Goal: Communication & Community: Share content

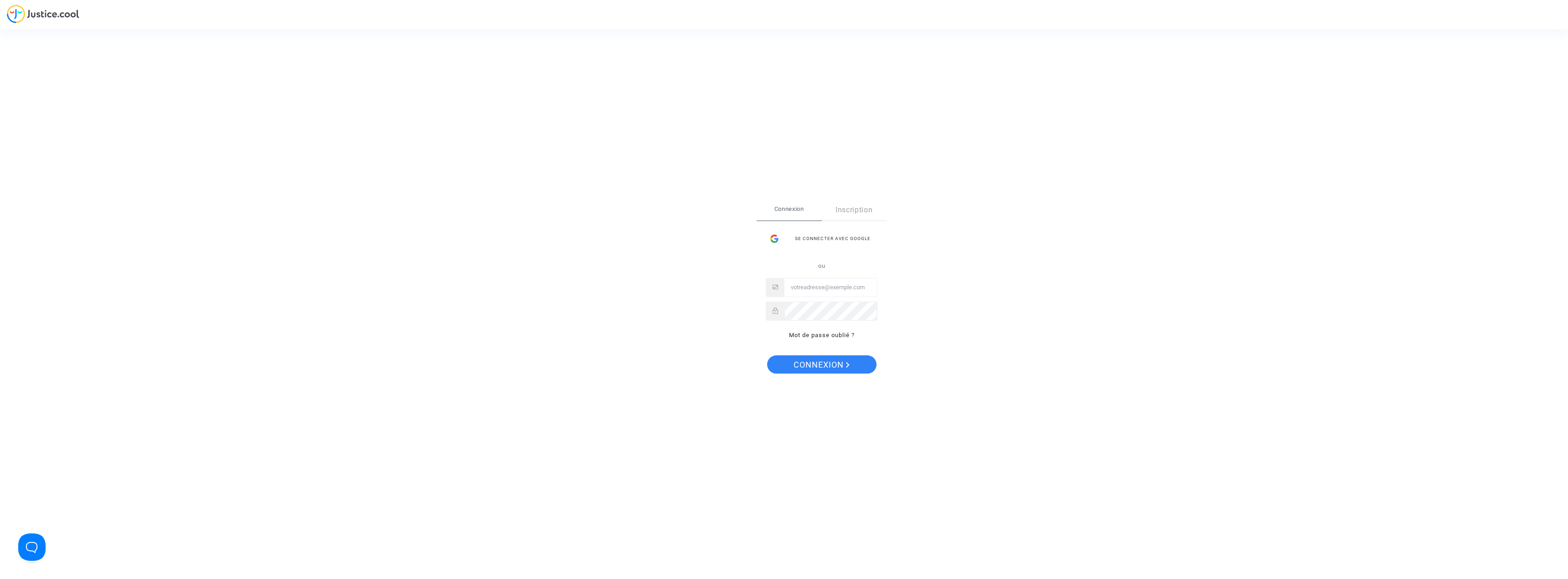
type input "[PERSON_NAME][EMAIL_ADDRESS][DOMAIN_NAME]"
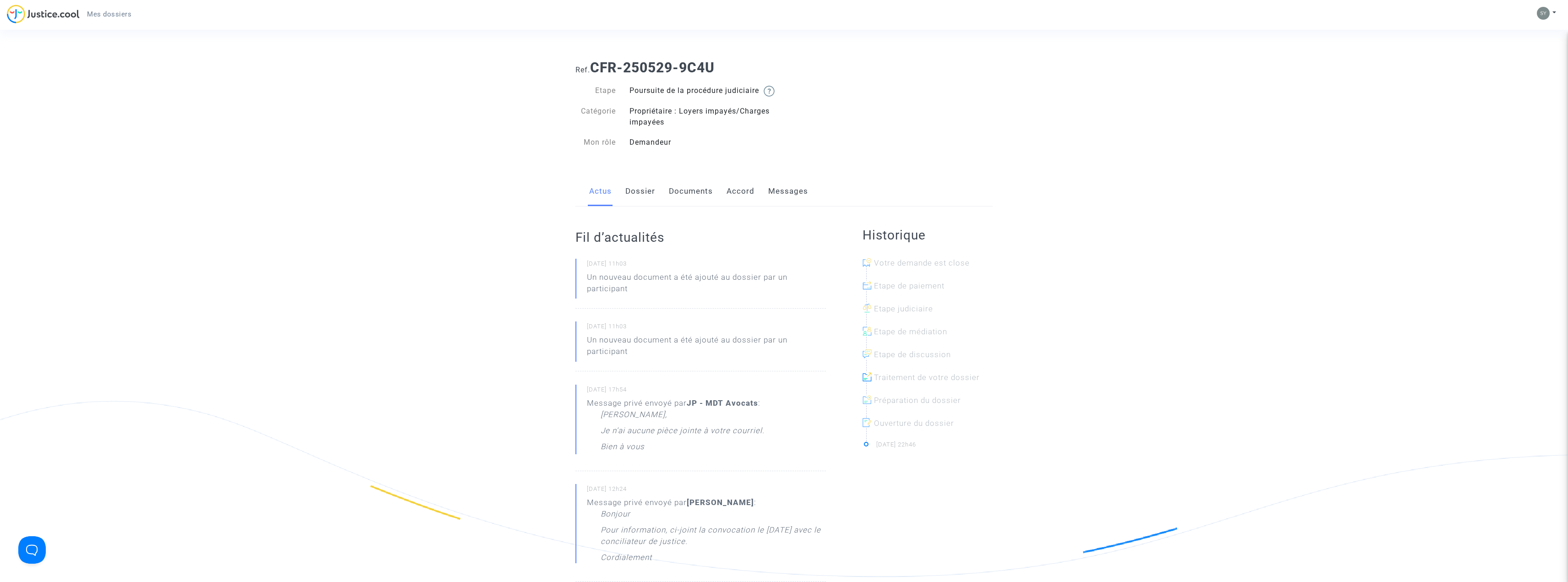
click at [642, 205] on link "Dossier" at bounding box center [640, 191] width 30 height 30
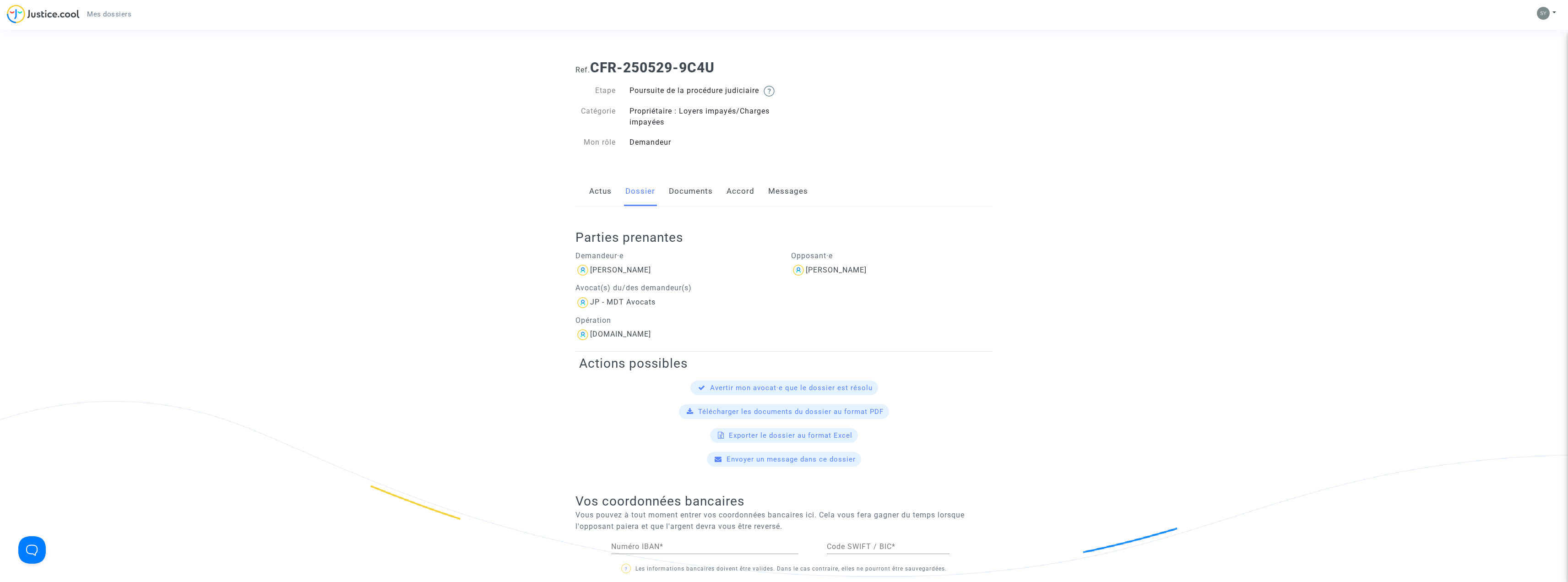
click at [681, 200] on link "Documents" at bounding box center [691, 191] width 44 height 30
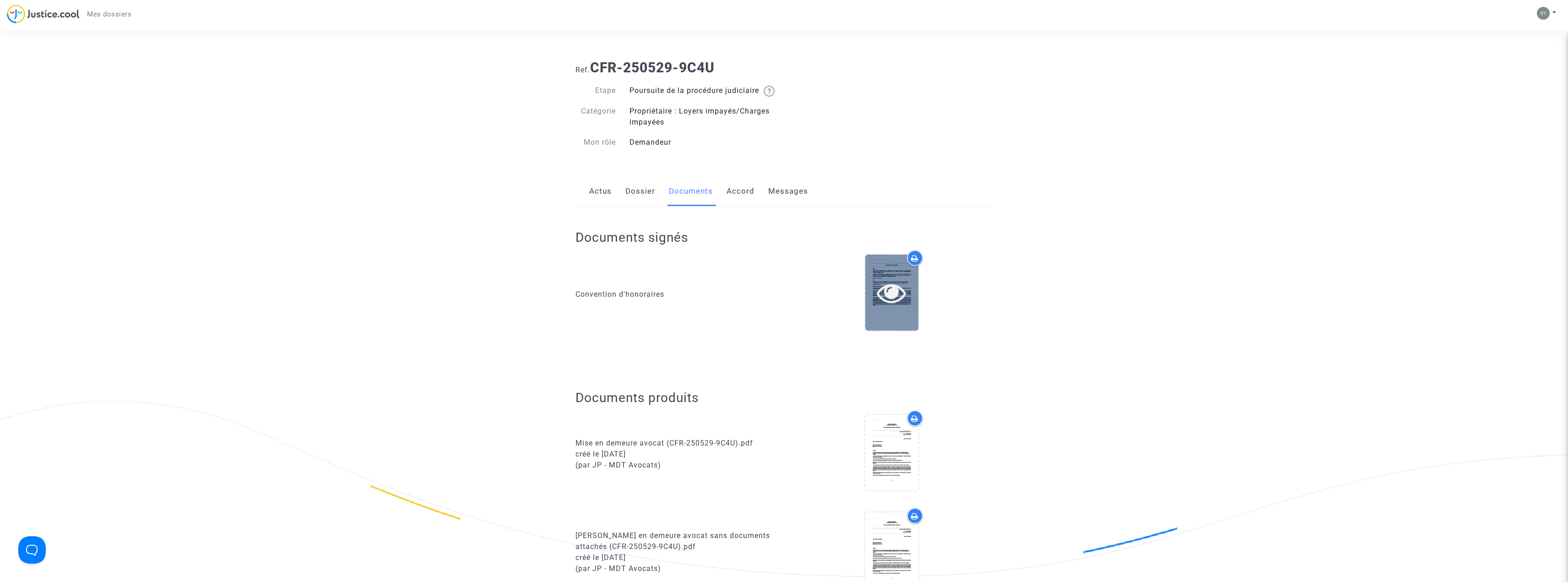
click at [893, 297] on icon at bounding box center [892, 293] width 30 height 30
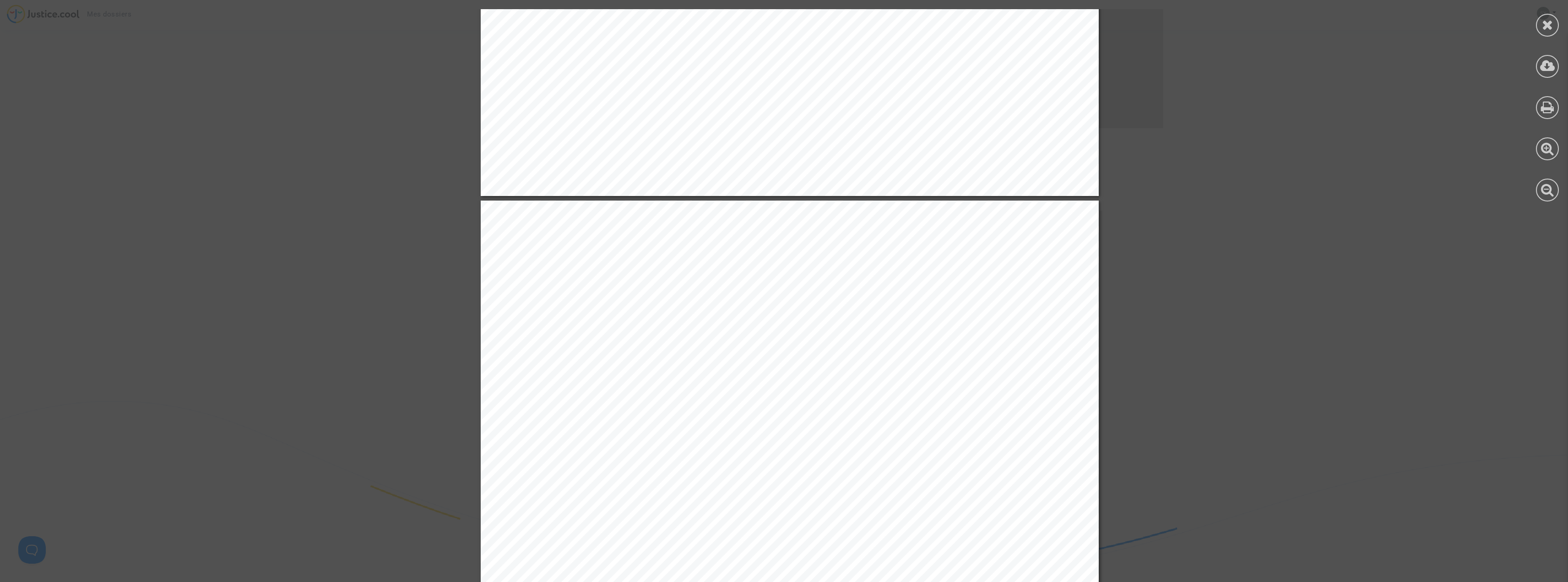
scroll to position [4109, 0]
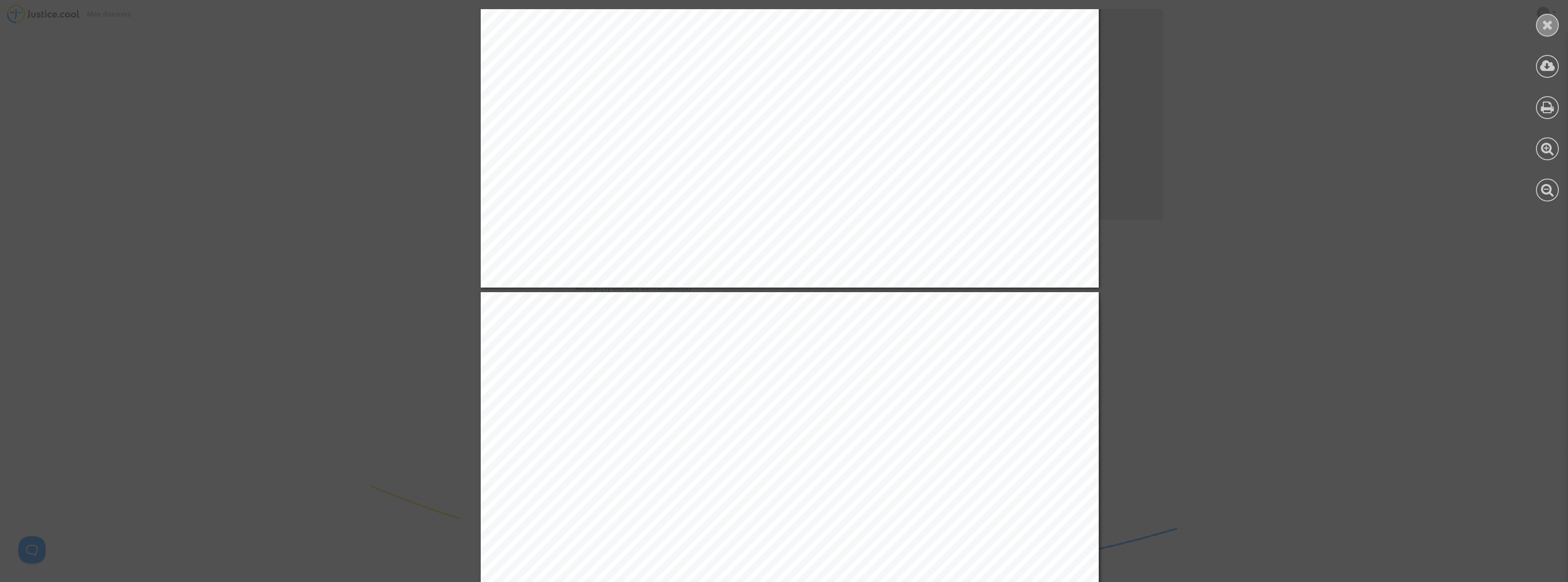
click at [1551, 22] on icon at bounding box center [1548, 24] width 12 height 14
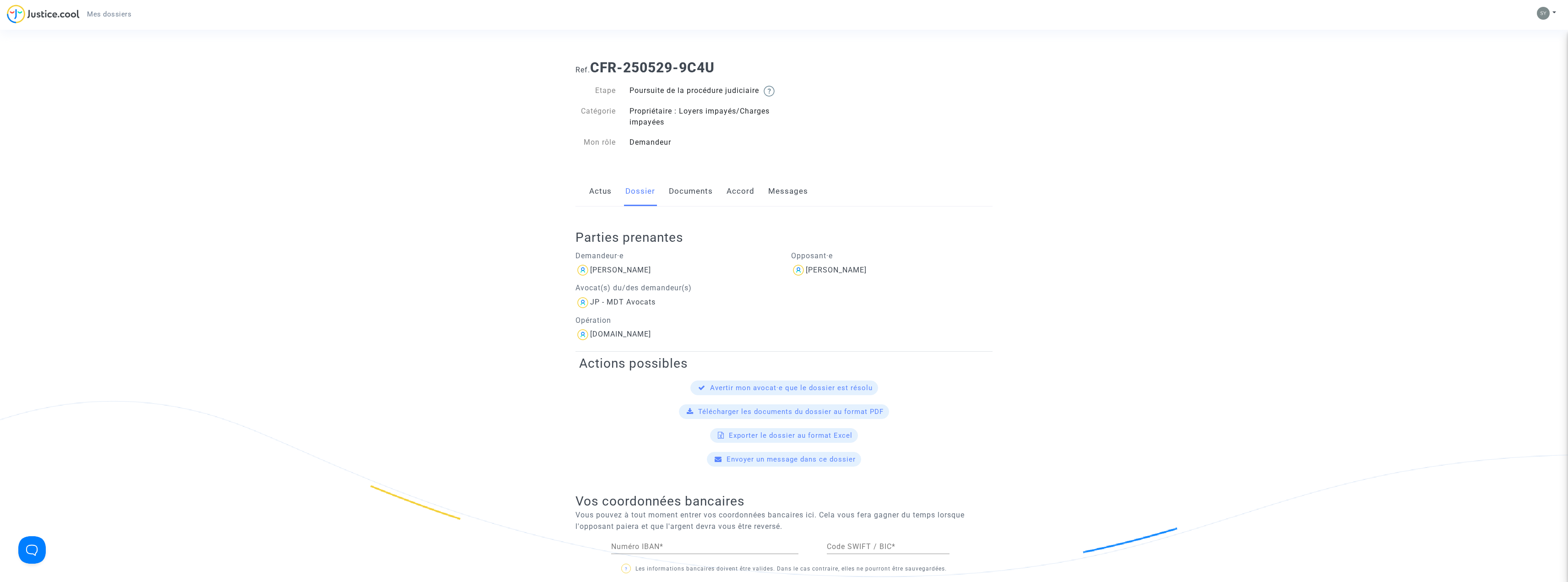
click at [692, 201] on link "Documents" at bounding box center [691, 191] width 44 height 30
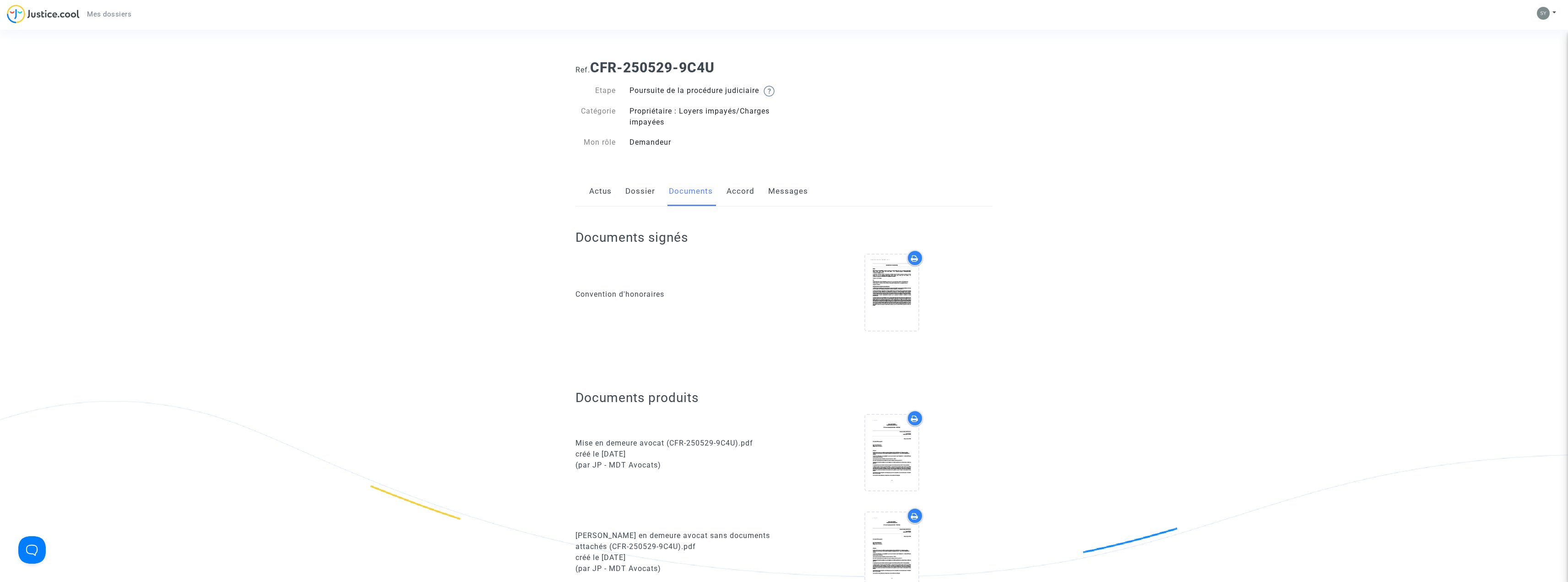
click at [643, 201] on link "Dossier" at bounding box center [640, 191] width 30 height 30
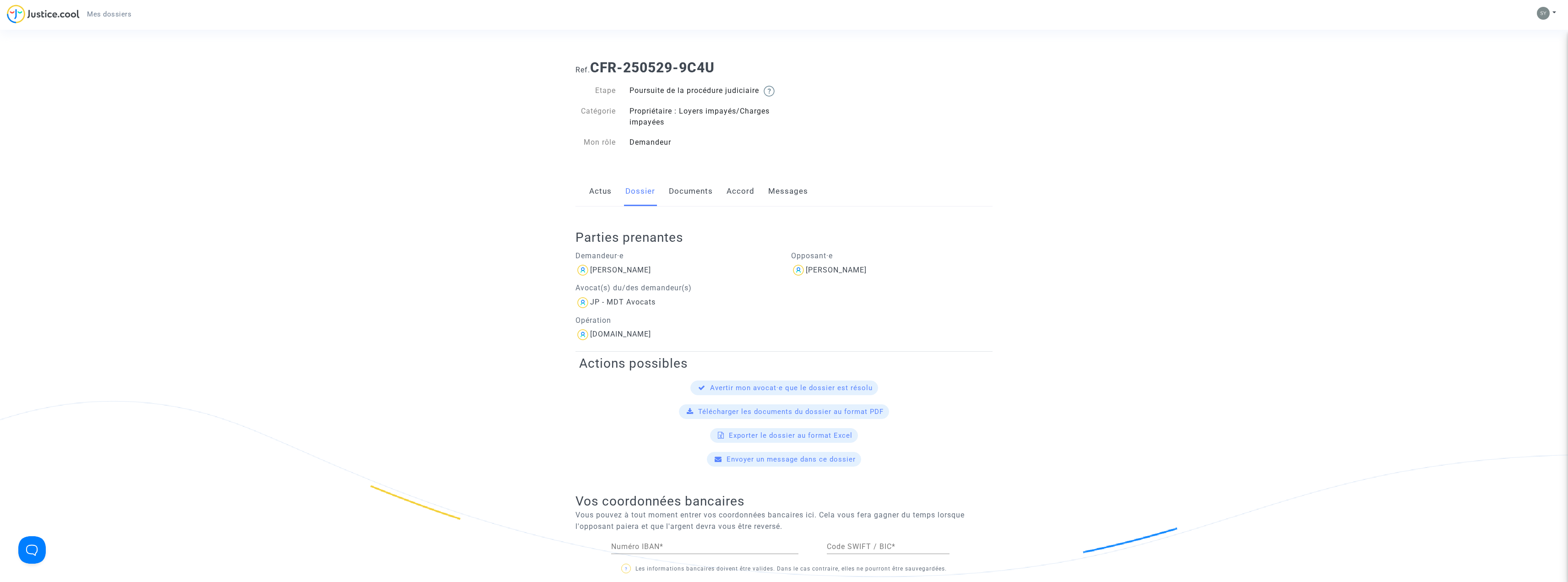
click at [778, 196] on link "Messages" at bounding box center [788, 191] width 40 height 30
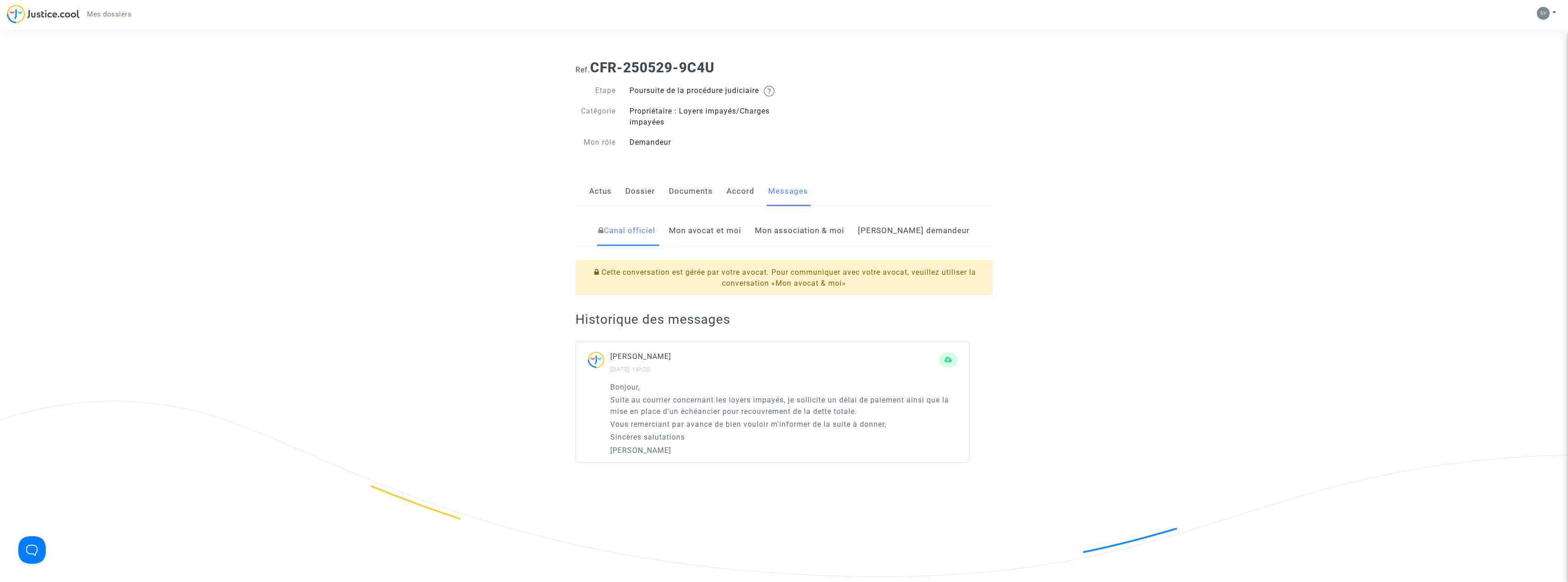
click at [729, 240] on link "Mon avocat et moi" at bounding box center [705, 230] width 72 height 30
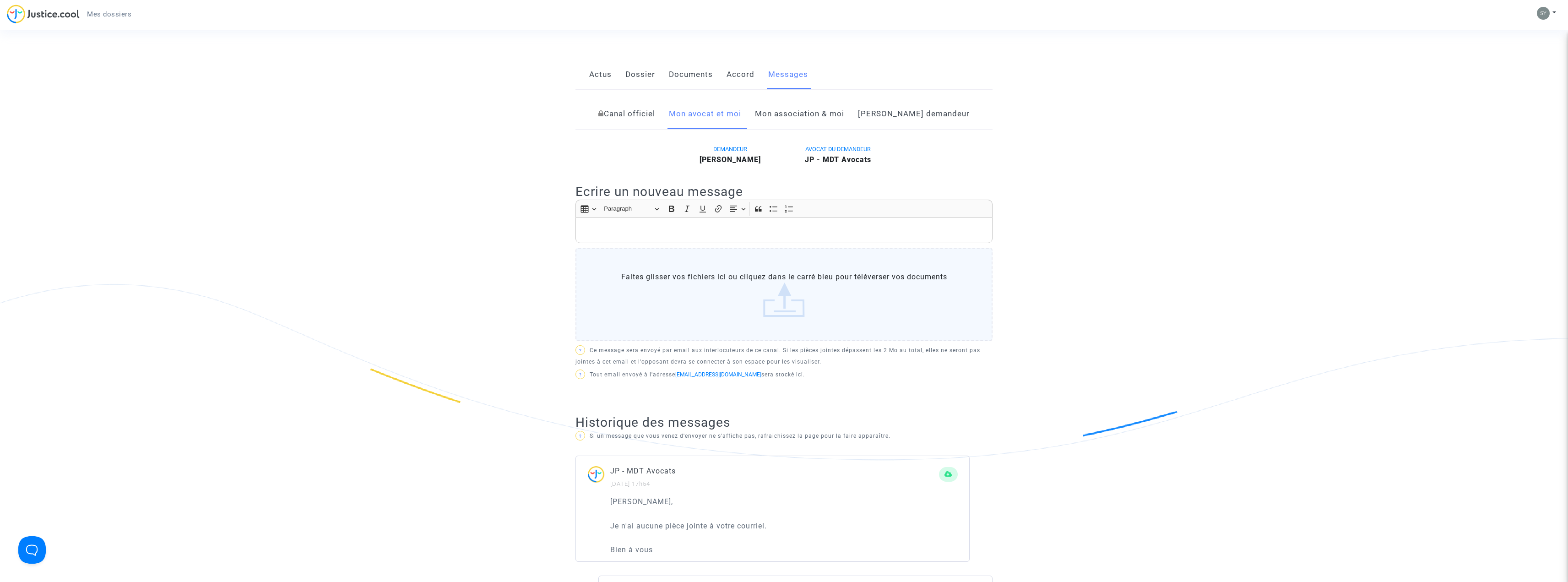
scroll to position [137, 0]
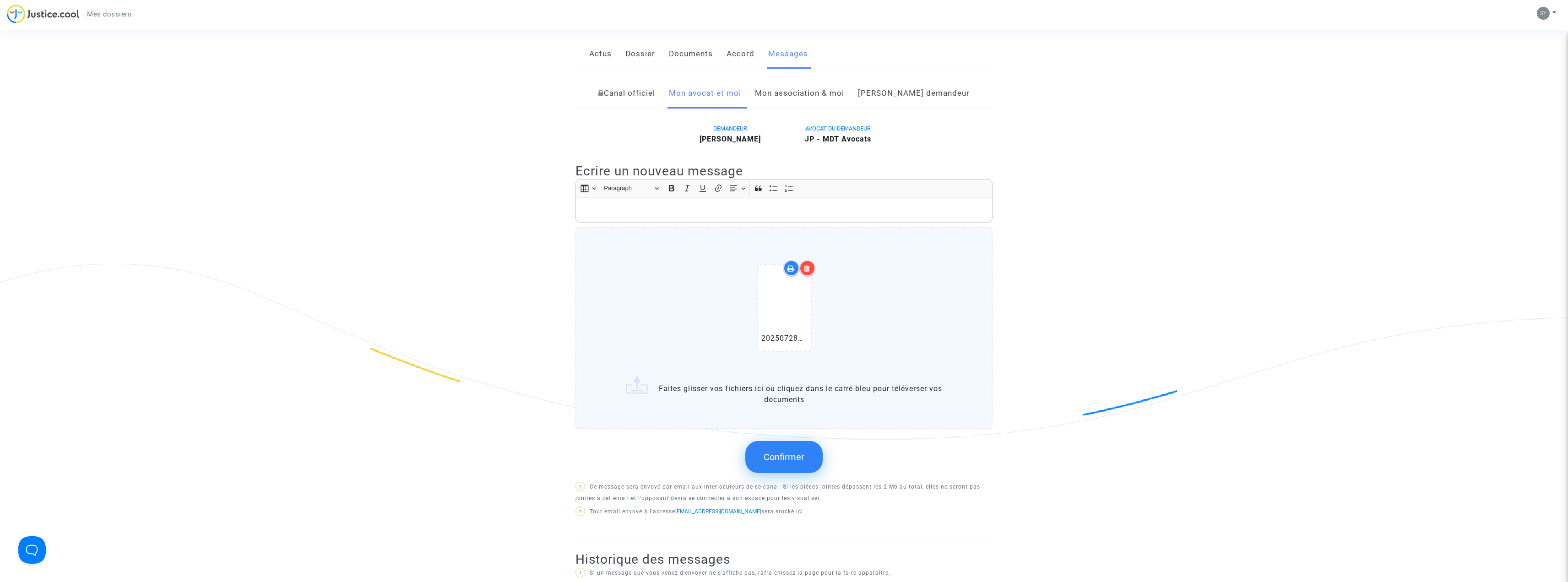
click at [596, 215] on p "Rich Text Editor, main" at bounding box center [784, 210] width 408 height 12
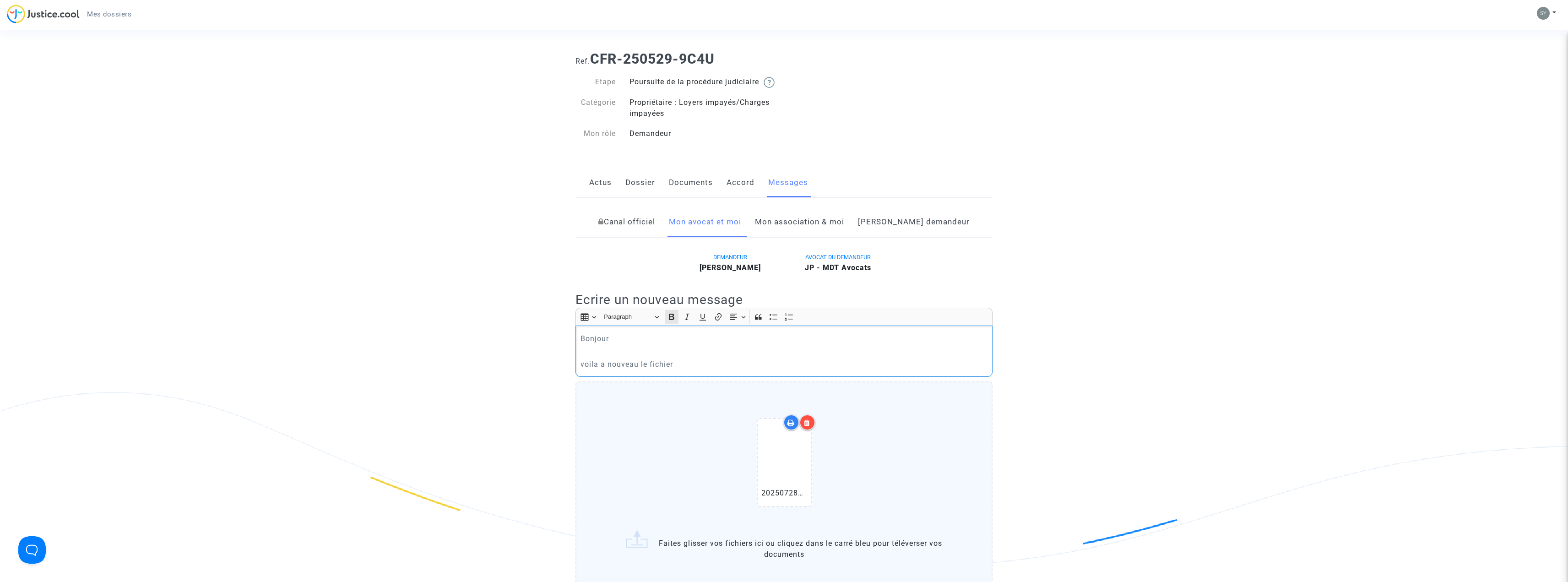
scroll to position [0, 0]
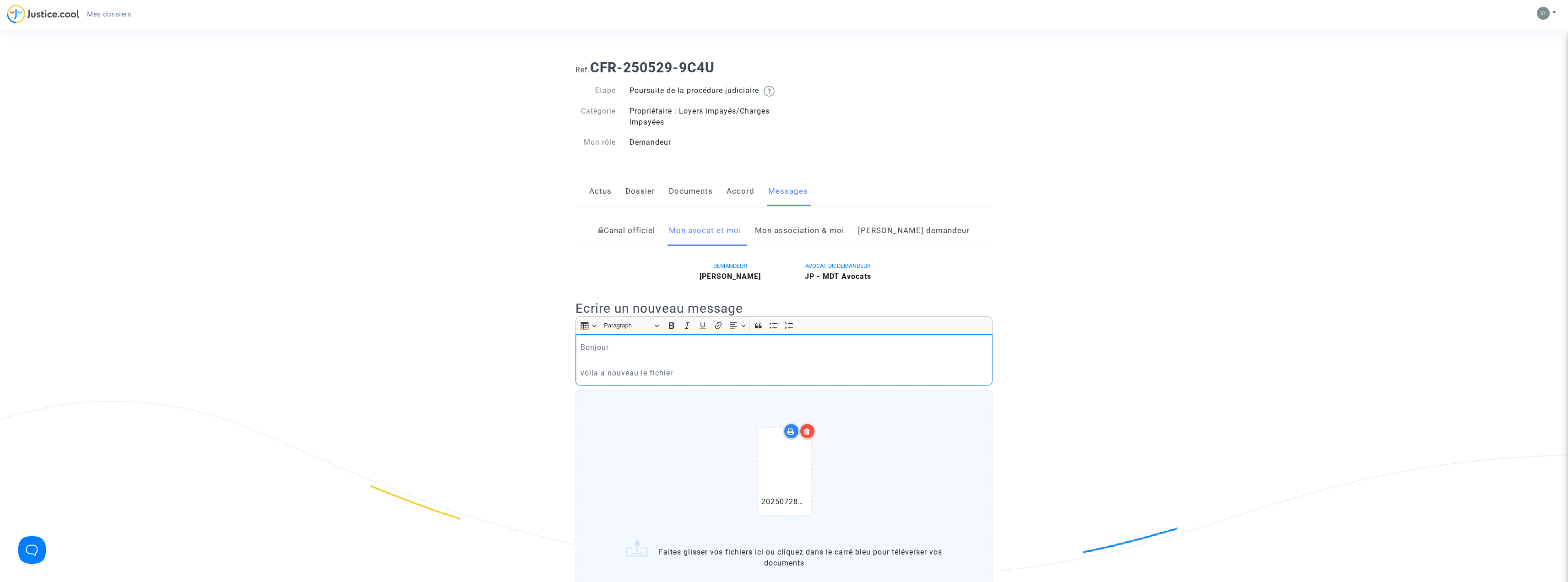
click at [583, 378] on p "voila a nouveau le fichier" at bounding box center [784, 373] width 408 height 12
click at [602, 378] on p "Voila a nouveau le fichier" at bounding box center [784, 373] width 408 height 12
click at [681, 378] on p "Voila à nouveau le fichier" at bounding box center [784, 373] width 408 height 12
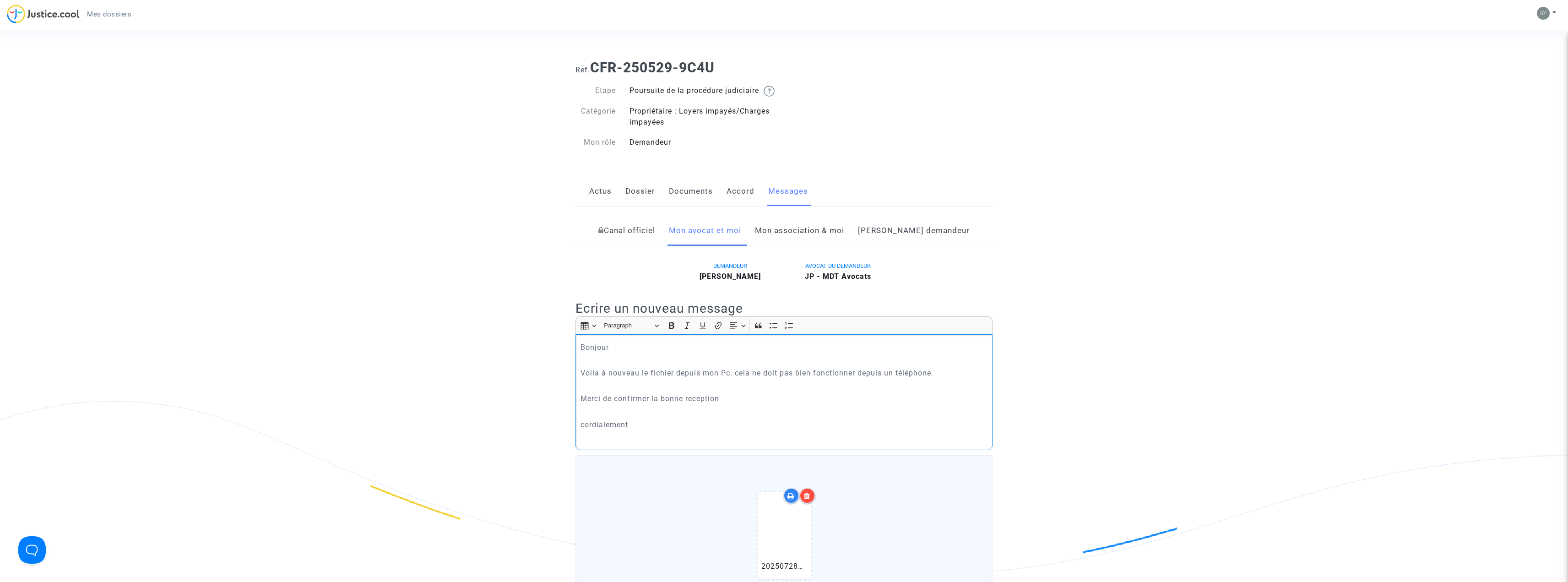
click at [672, 378] on p "Voila à nouveau le fichier depuis mon Pc. cela ne doit pas bien fonctionner dep…" at bounding box center [784, 373] width 408 height 12
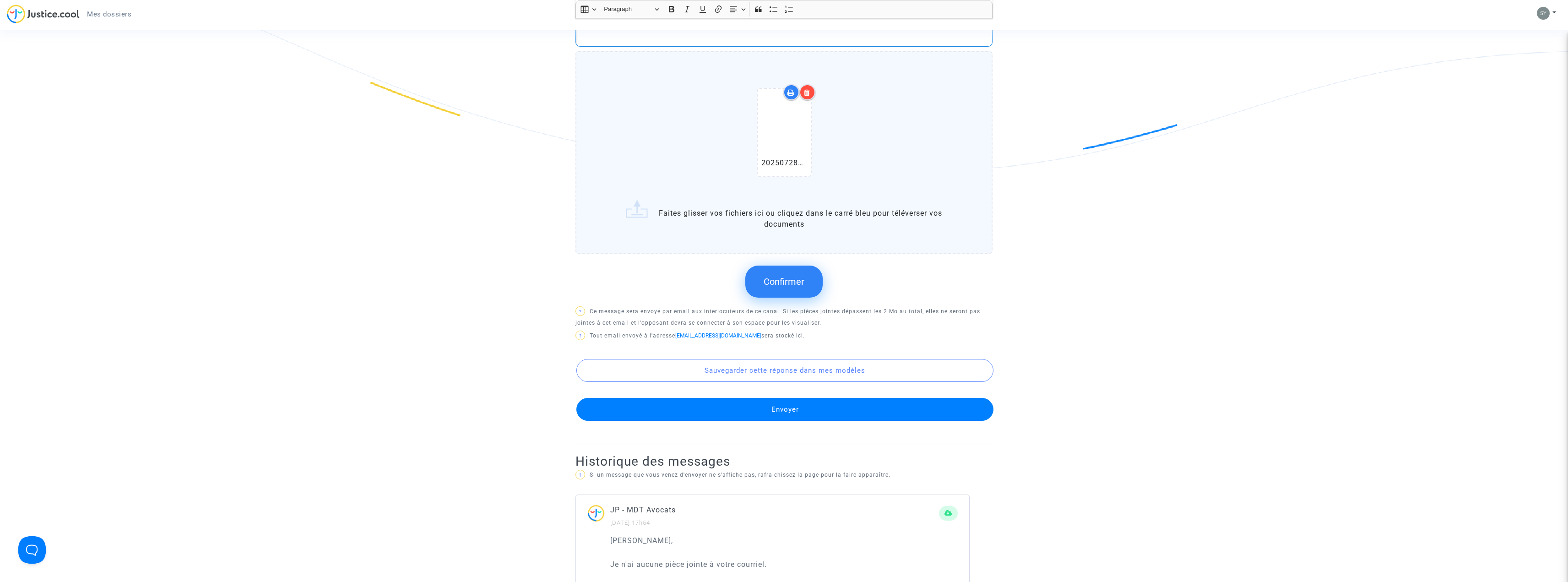
scroll to position [412, 0]
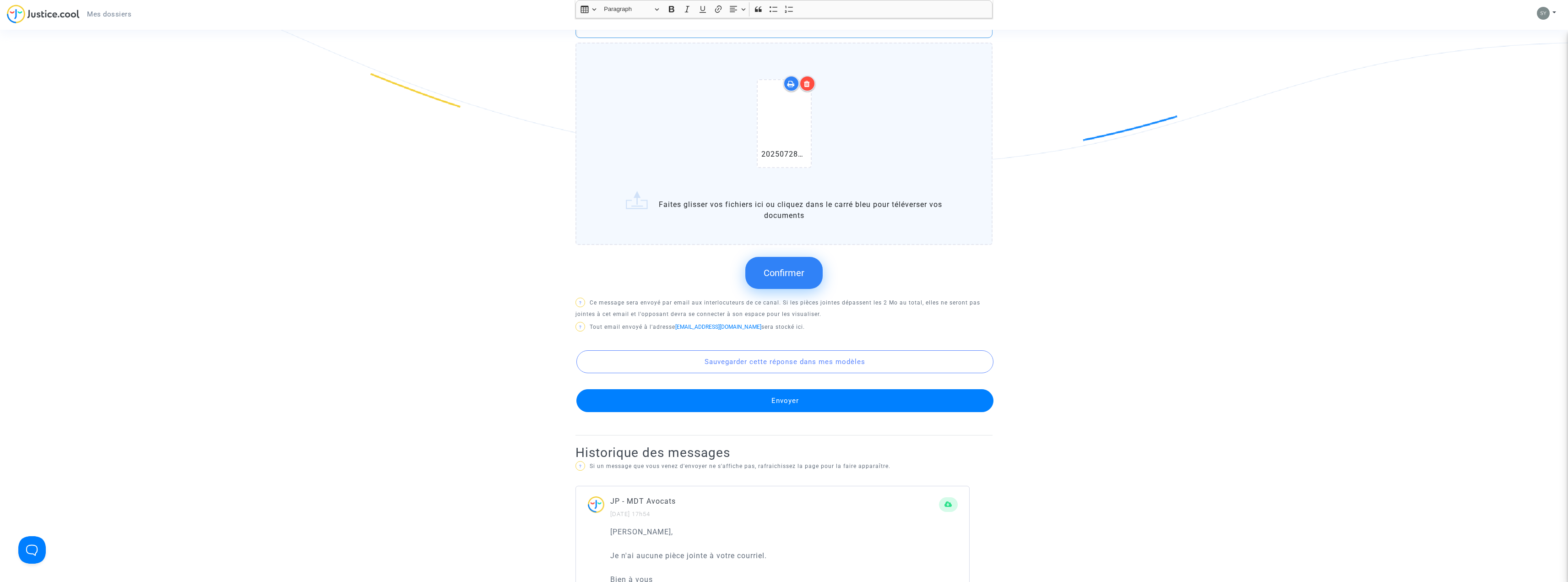
click at [782, 287] on button "Confirmer" at bounding box center [784, 272] width 77 height 32
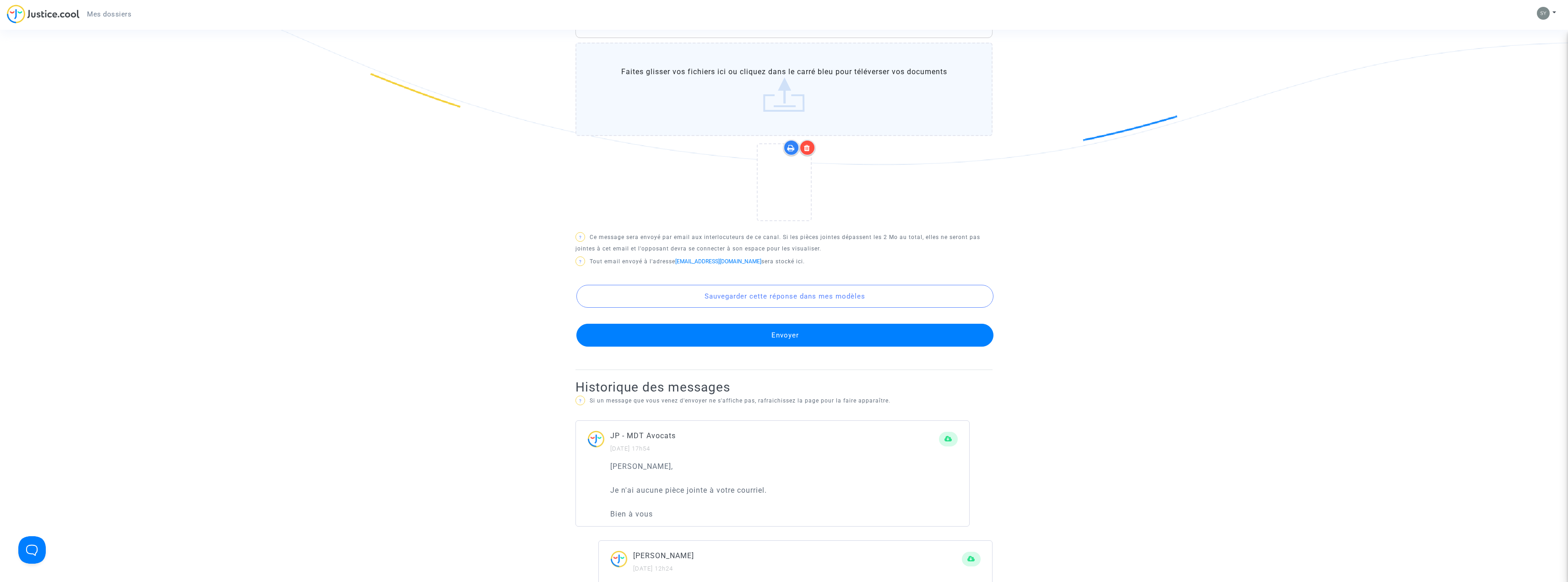
click at [787, 347] on button "Envoyer" at bounding box center [785, 335] width 417 height 23
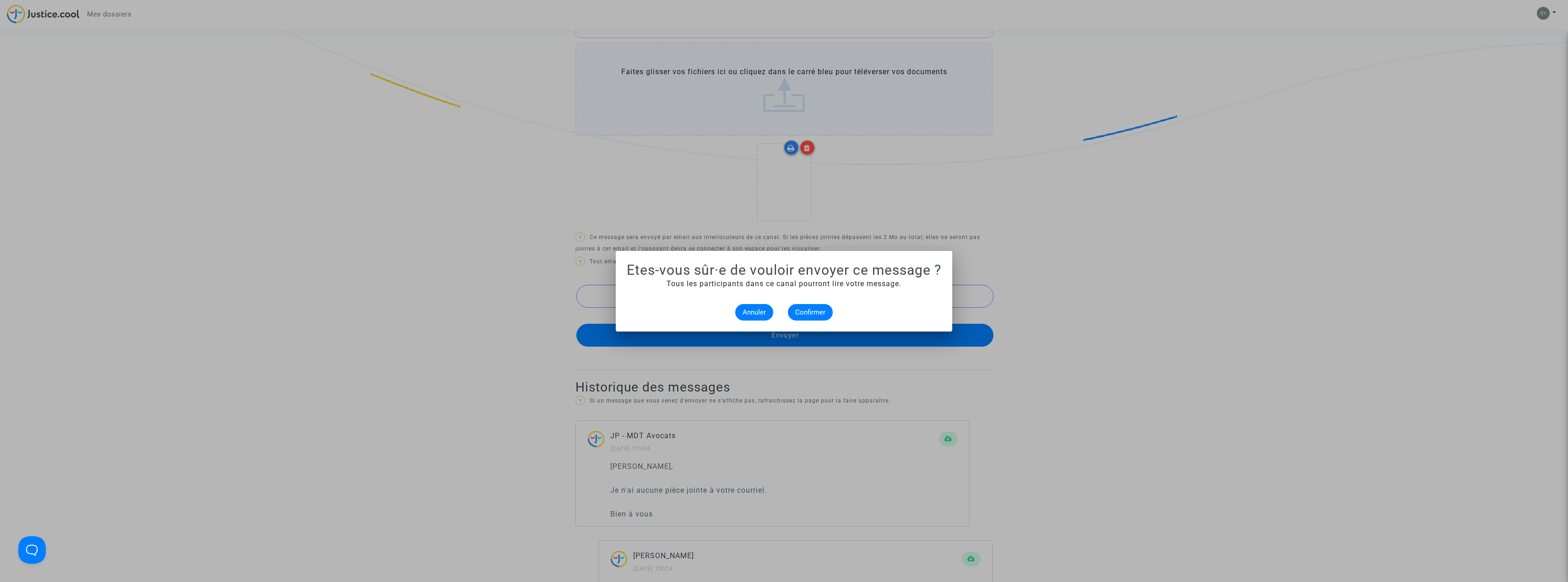
scroll to position [0, 0]
click at [817, 310] on span "Confirmer" at bounding box center [810, 312] width 30 height 8
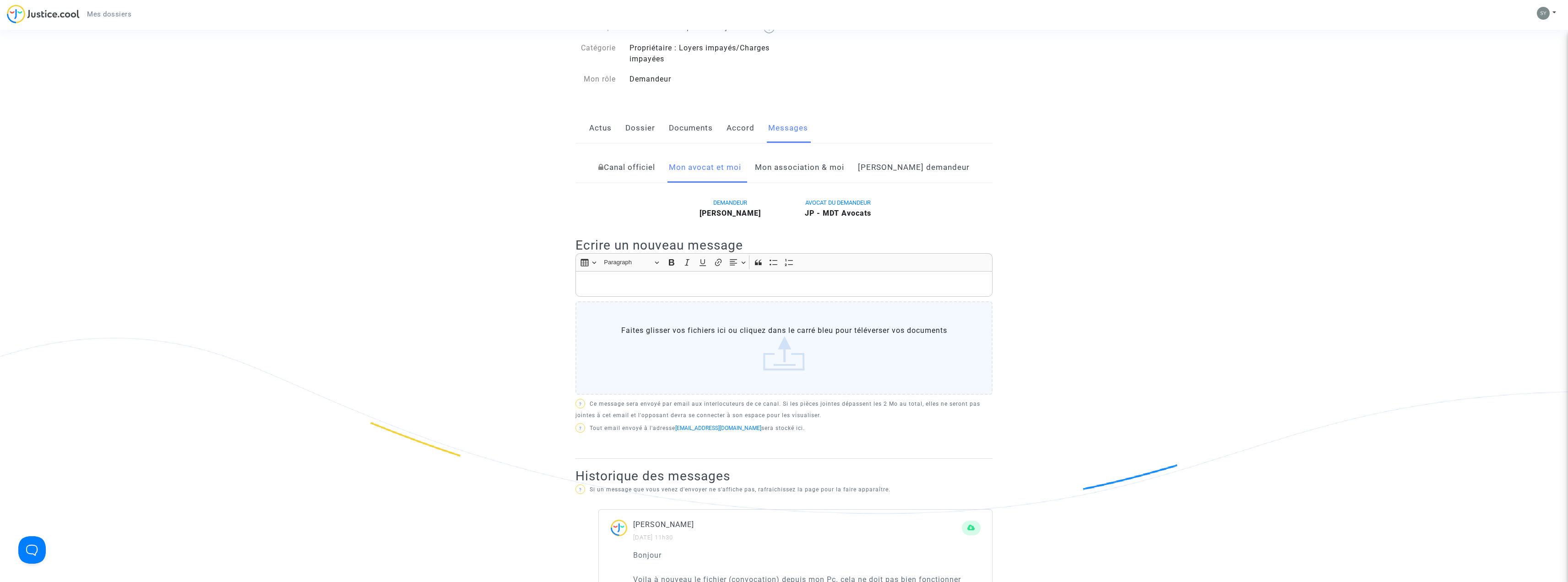
scroll to position [46, 0]
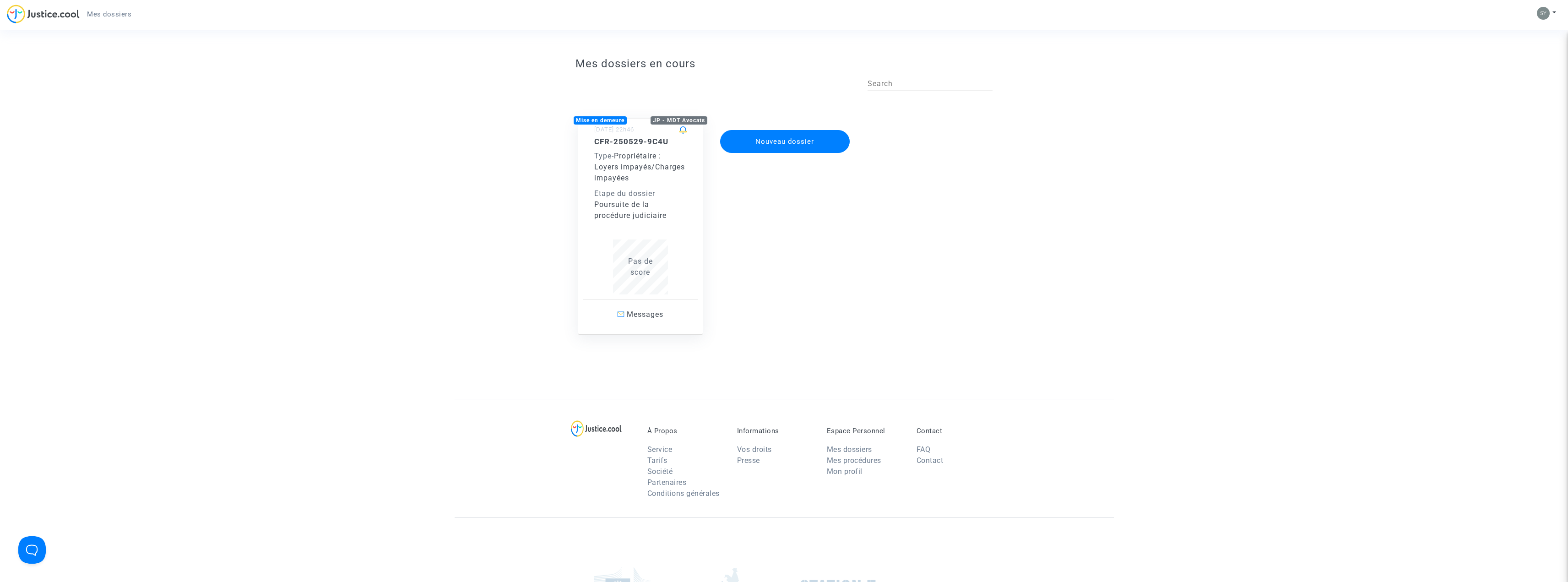
click at [642, 198] on div "Etape du dossier" at bounding box center [640, 193] width 92 height 11
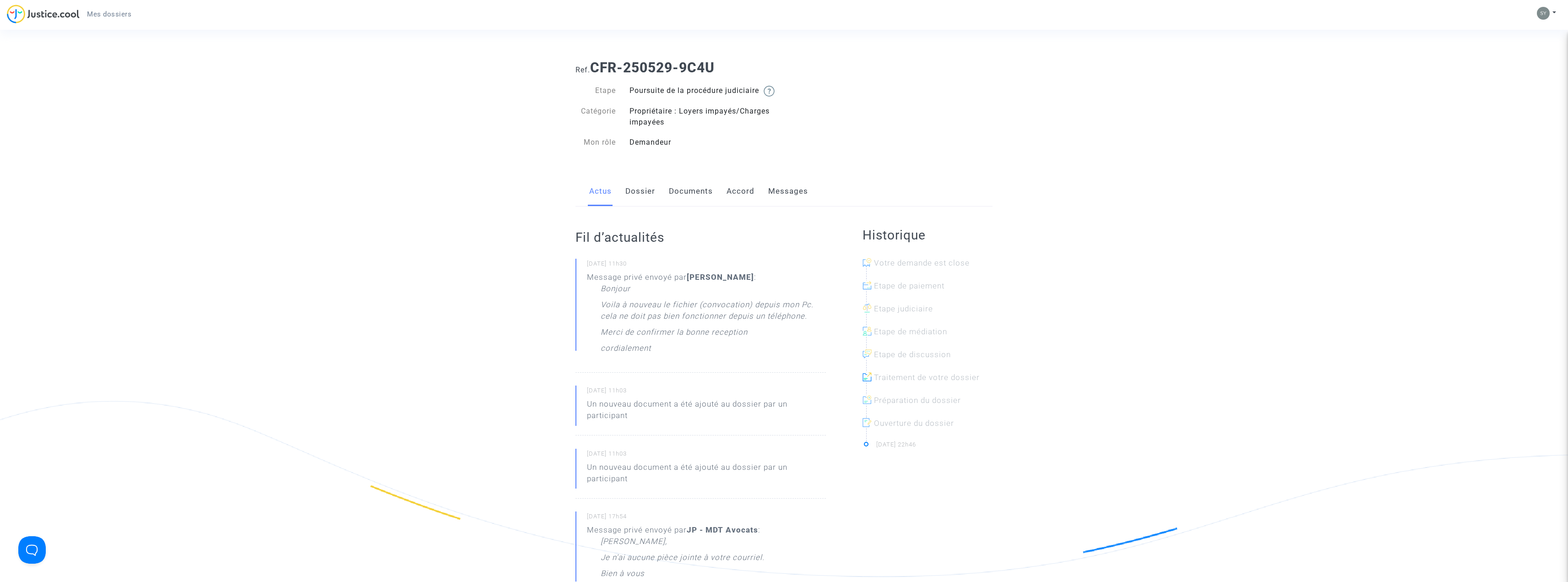
click at [640, 202] on link "Dossier" at bounding box center [640, 191] width 30 height 30
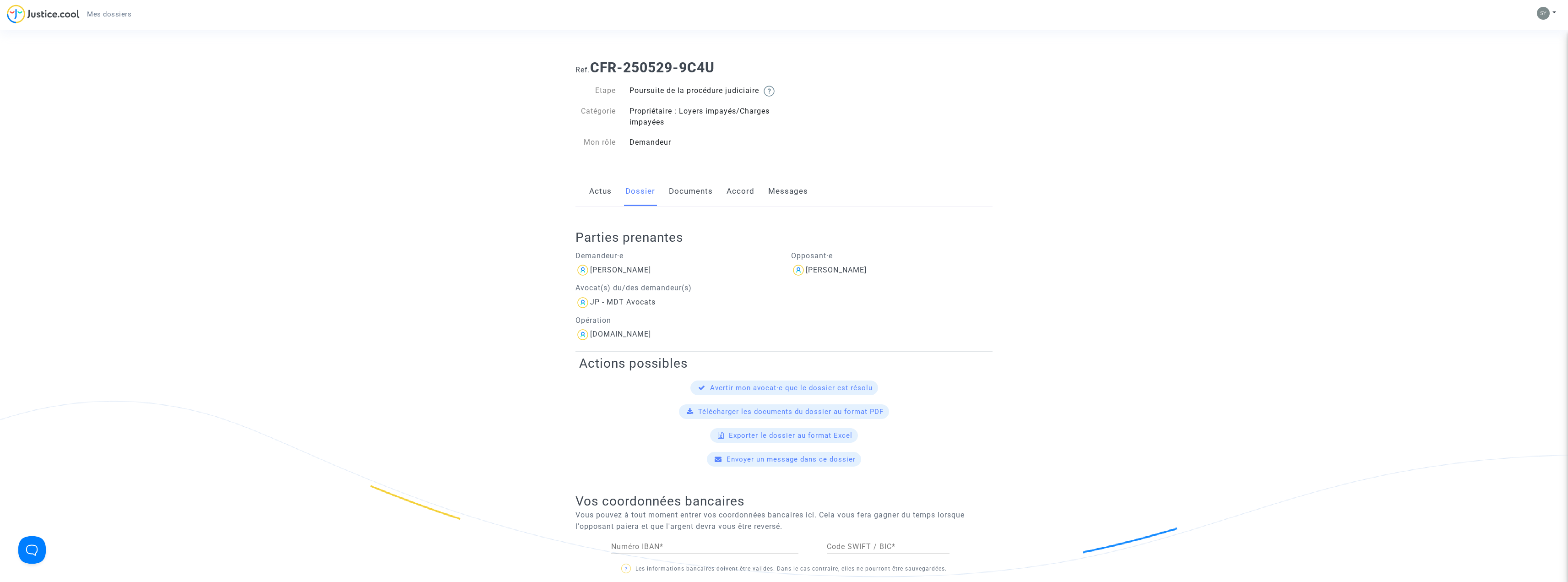
click at [685, 201] on link "Documents" at bounding box center [691, 191] width 44 height 30
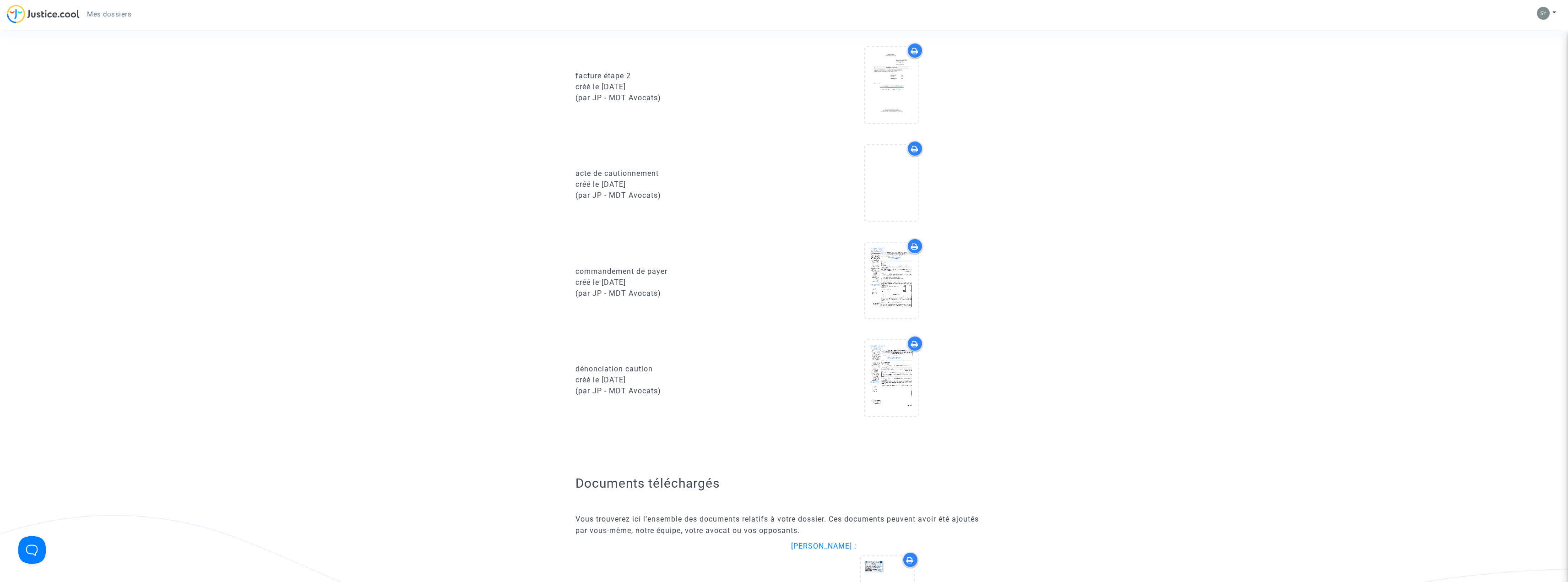
scroll to position [778, 0]
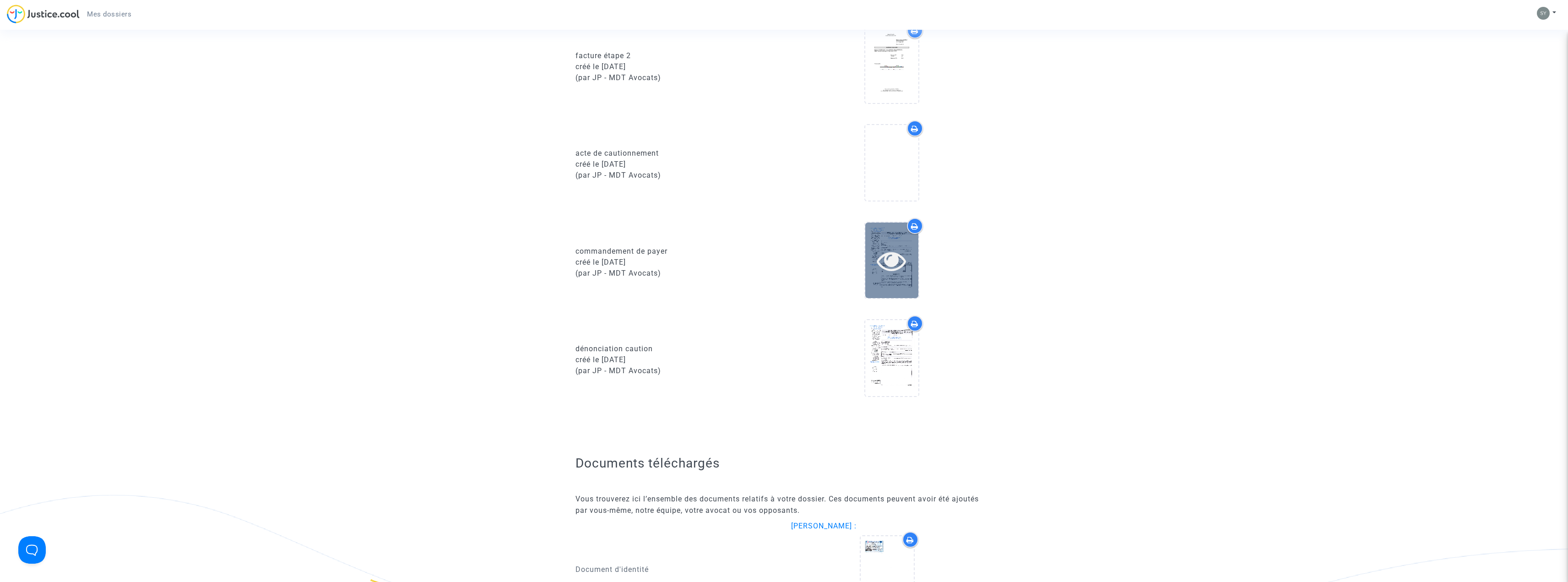
click at [878, 269] on icon at bounding box center [892, 260] width 30 height 30
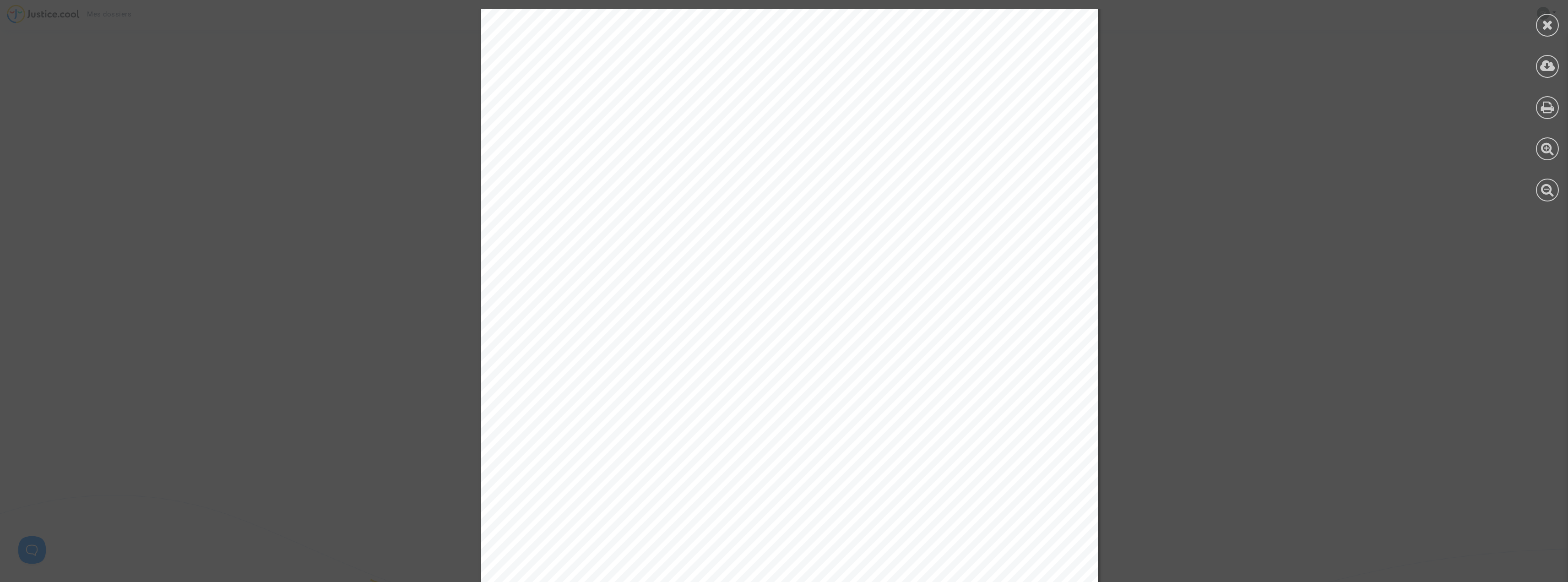
scroll to position [0, 0]
click at [1547, 25] on icon at bounding box center [1548, 24] width 12 height 14
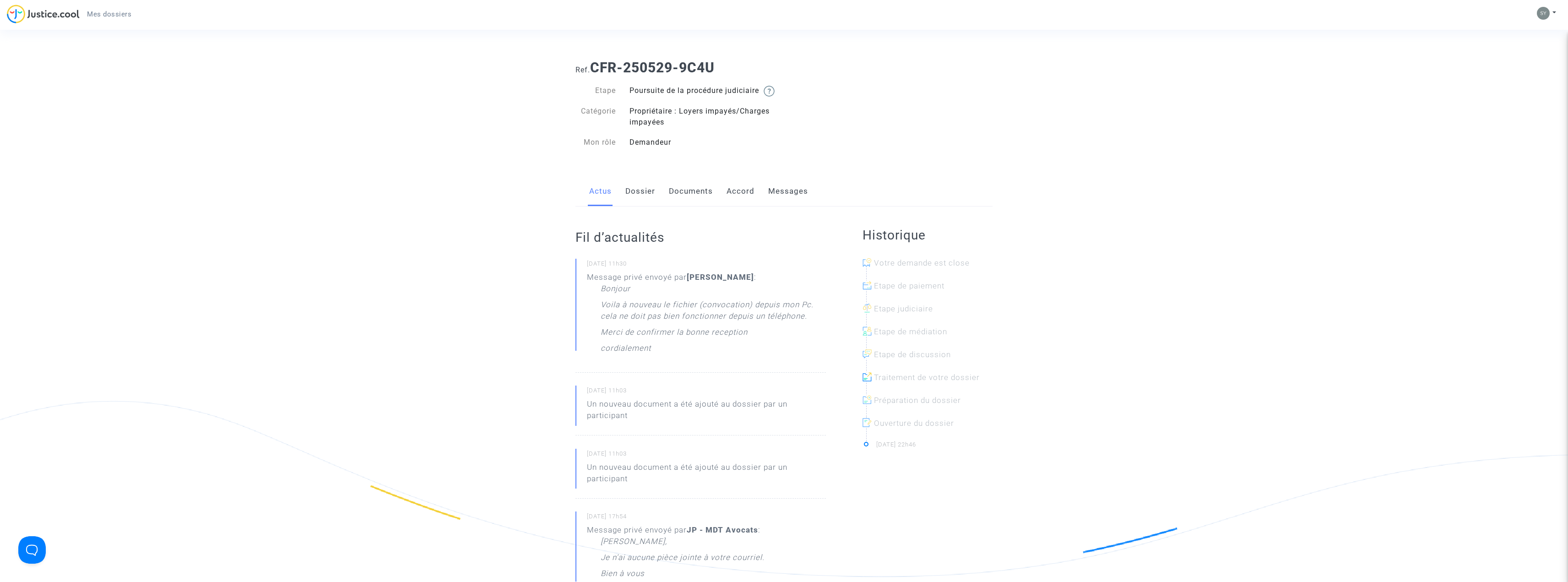
click at [696, 201] on link "Documents" at bounding box center [691, 191] width 44 height 30
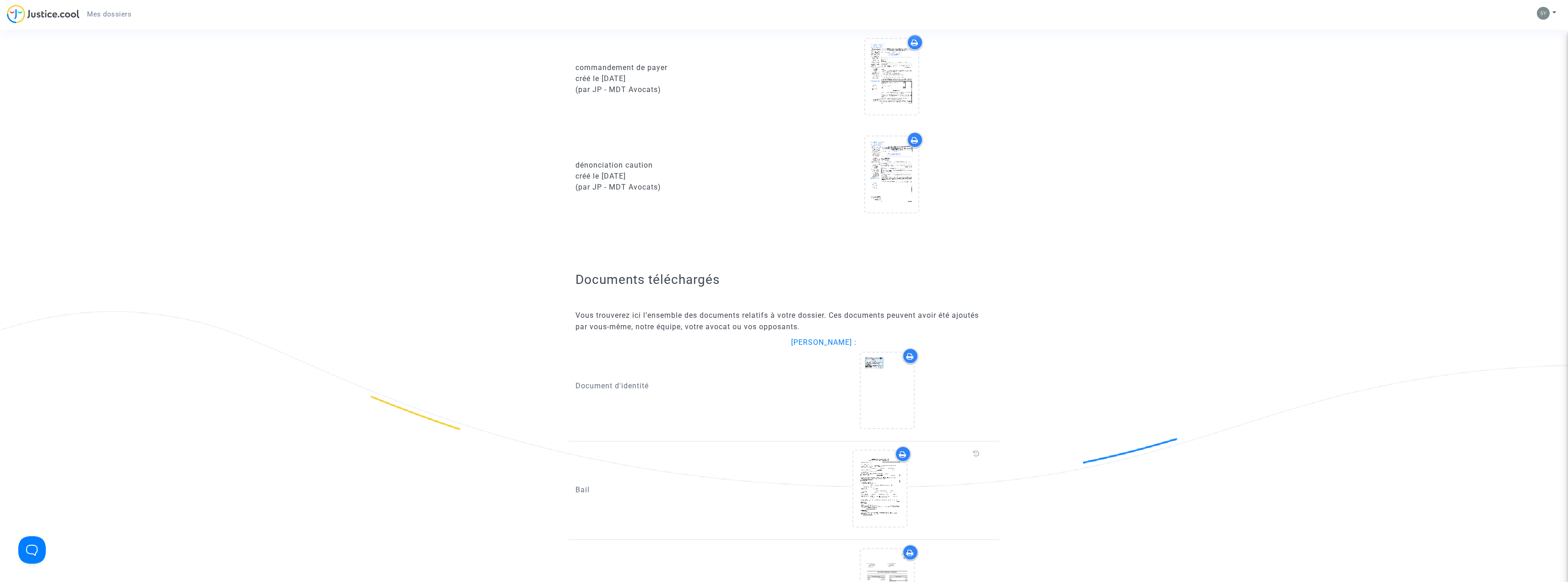
scroll to position [962, 0]
click at [598, 182] on div "créé le [DATE]" at bounding box center [676, 176] width 202 height 11
click at [898, 181] on icon at bounding box center [892, 175] width 30 height 30
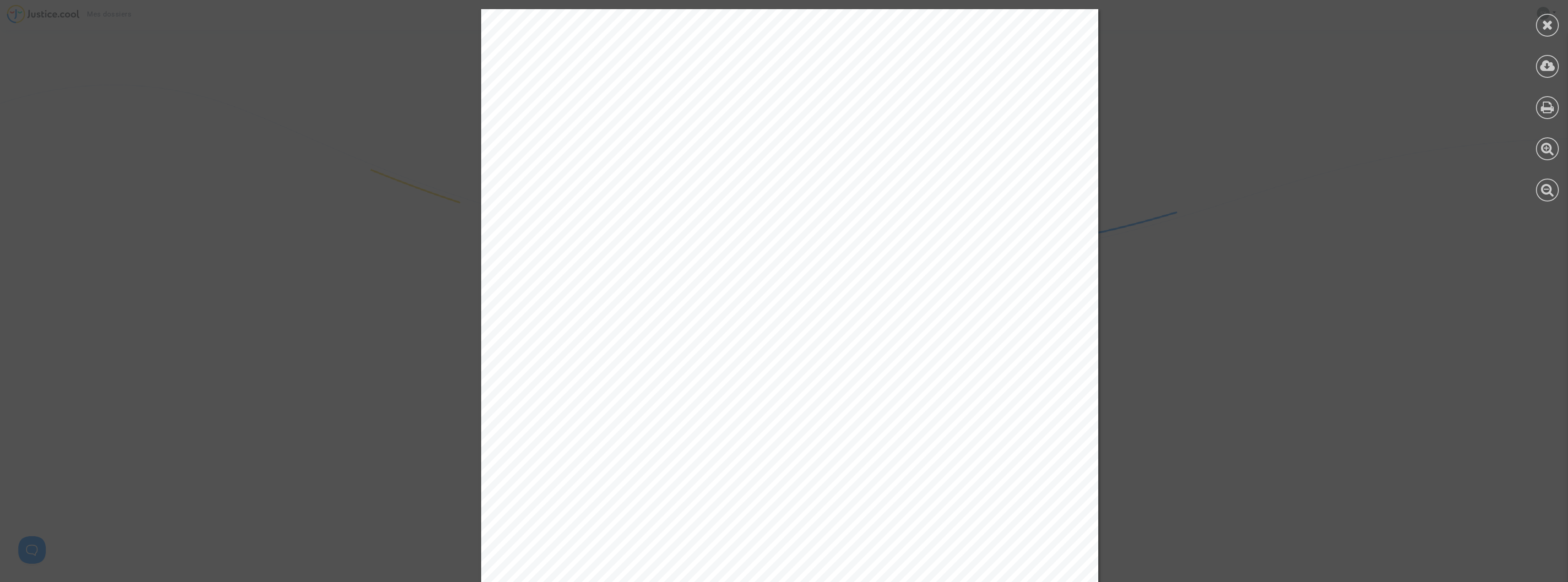
scroll to position [1145, 0]
